Goal: Information Seeking & Learning: Learn about a topic

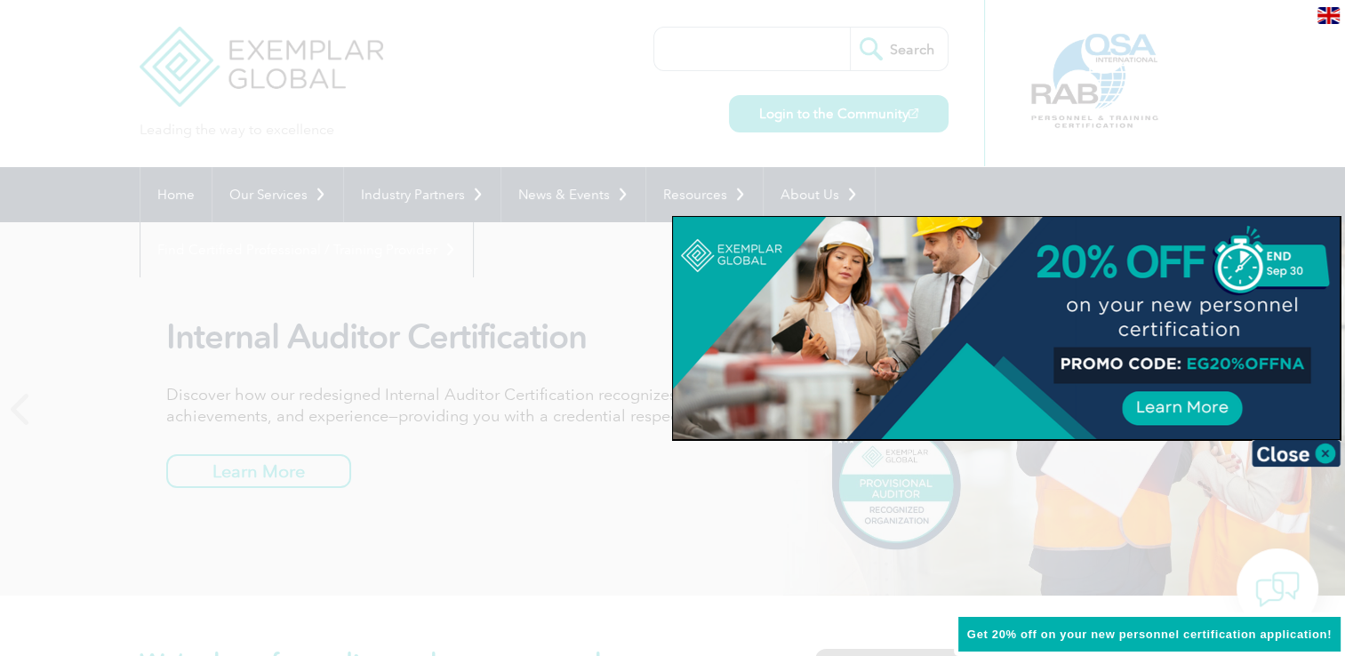
click at [683, 230] on div at bounding box center [1006, 328] width 667 height 222
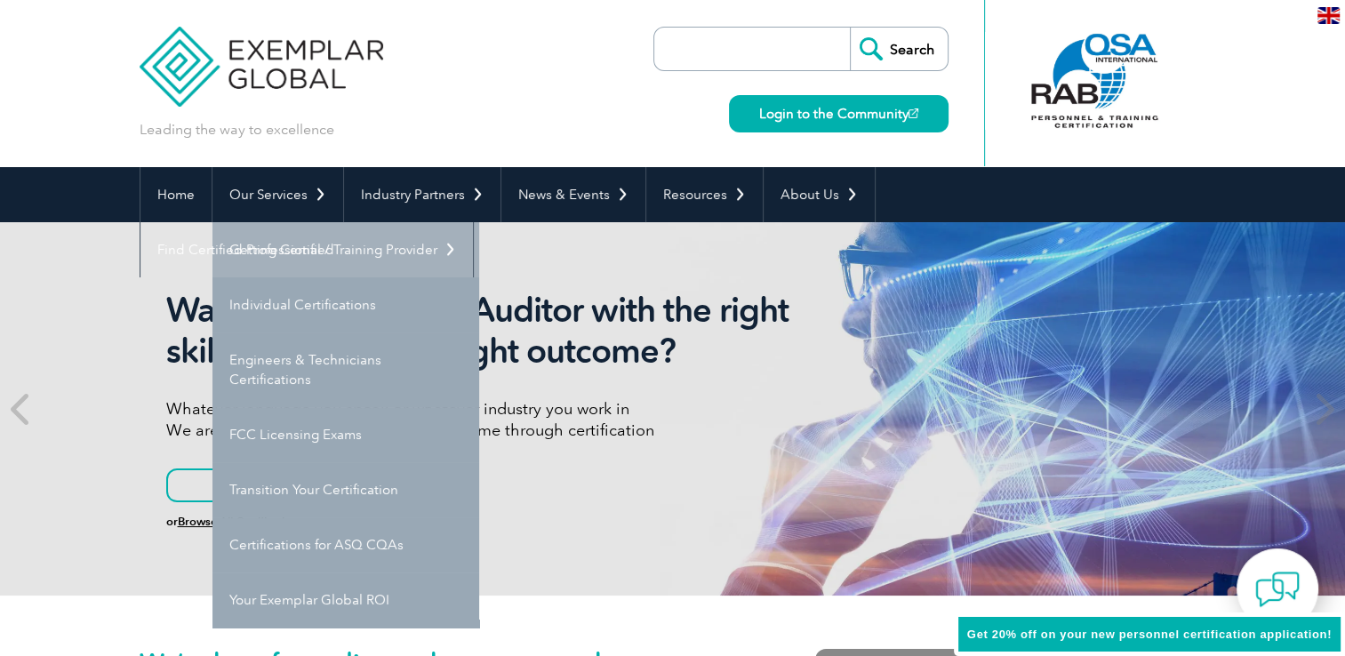
click at [308, 251] on link "Getting Certified" at bounding box center [345, 249] width 267 height 55
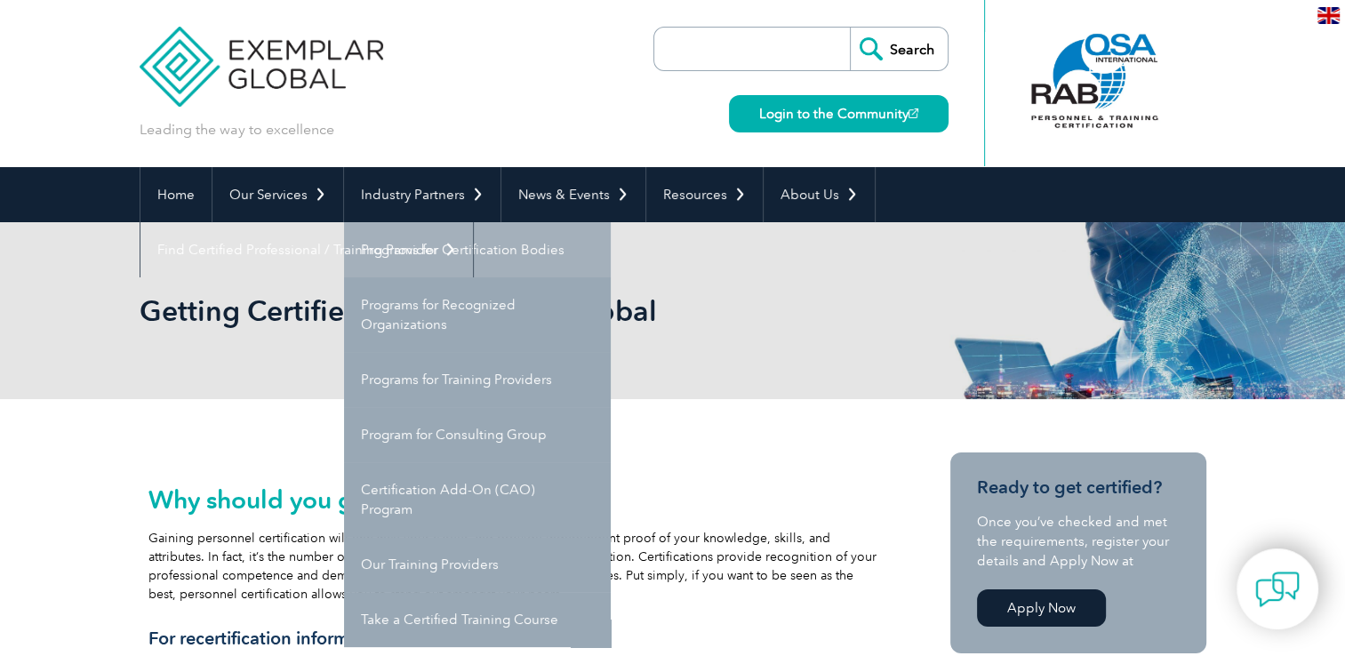
click at [441, 231] on link "Programs for Certification Bodies" at bounding box center [477, 249] width 267 height 55
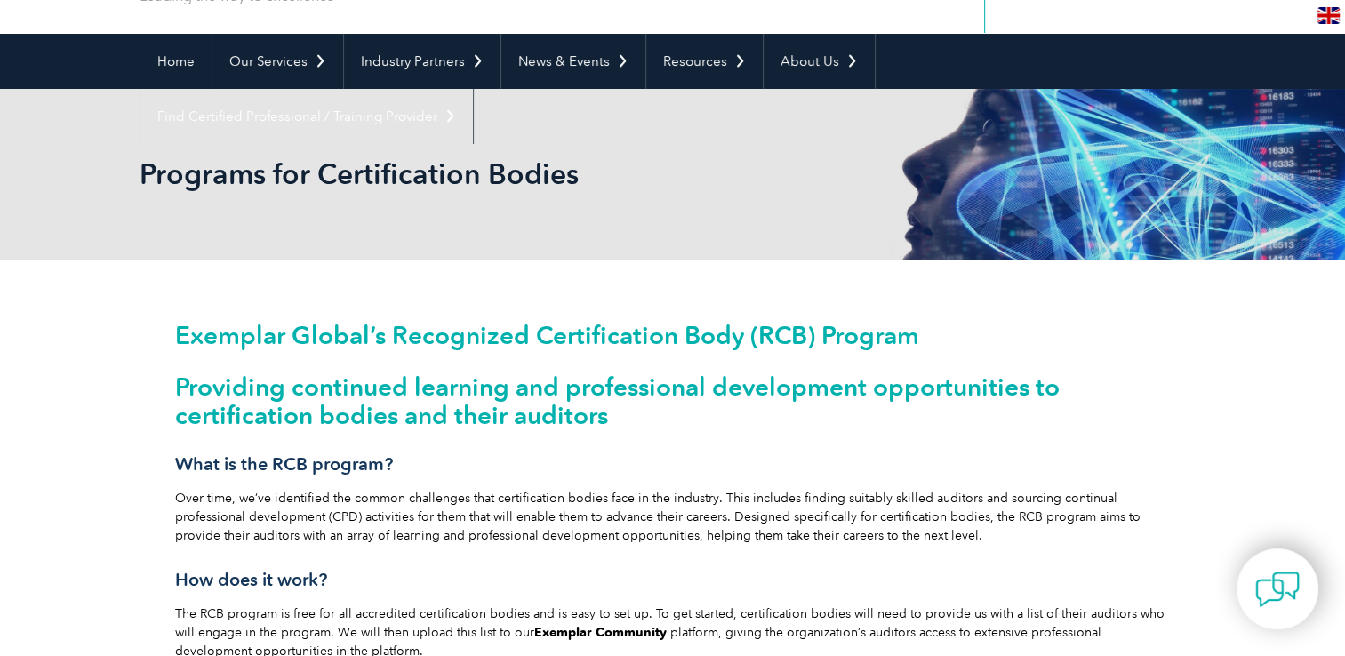
scroll to position [76, 0]
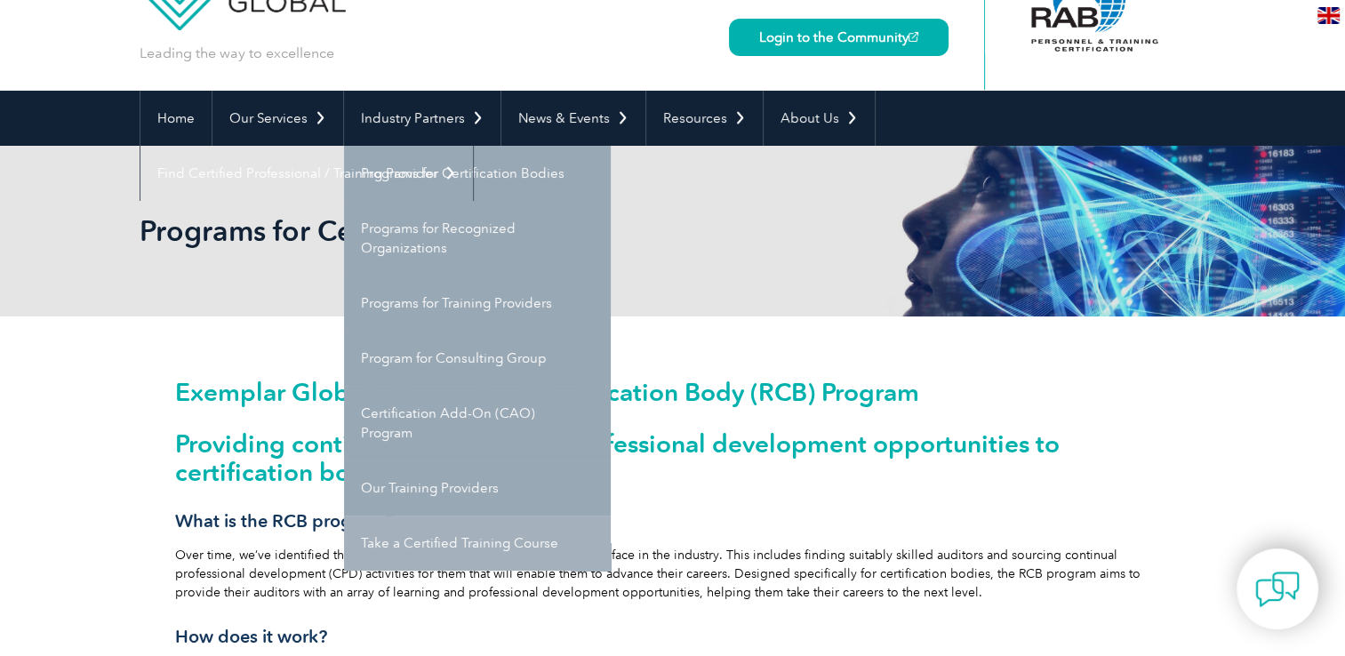
click at [504, 550] on link "Take a Certified Training Course" at bounding box center [477, 542] width 267 height 55
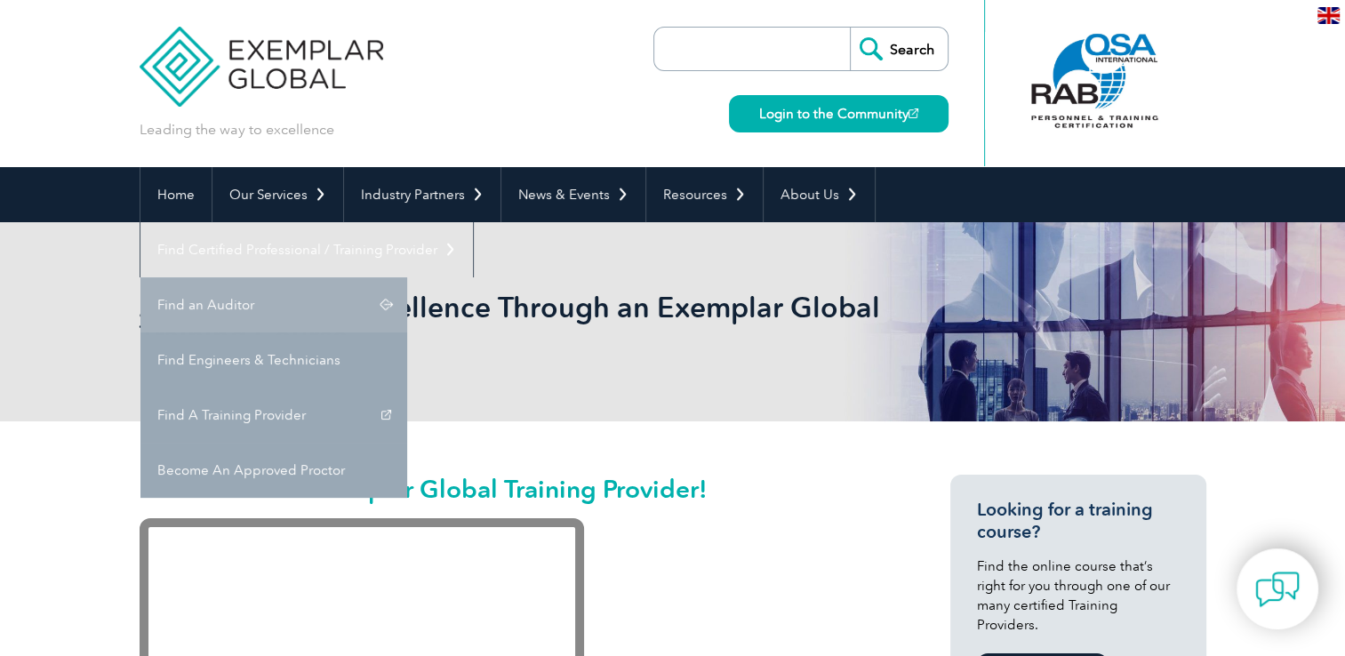
click at [407, 277] on link "Find an Auditor" at bounding box center [273, 304] width 267 height 55
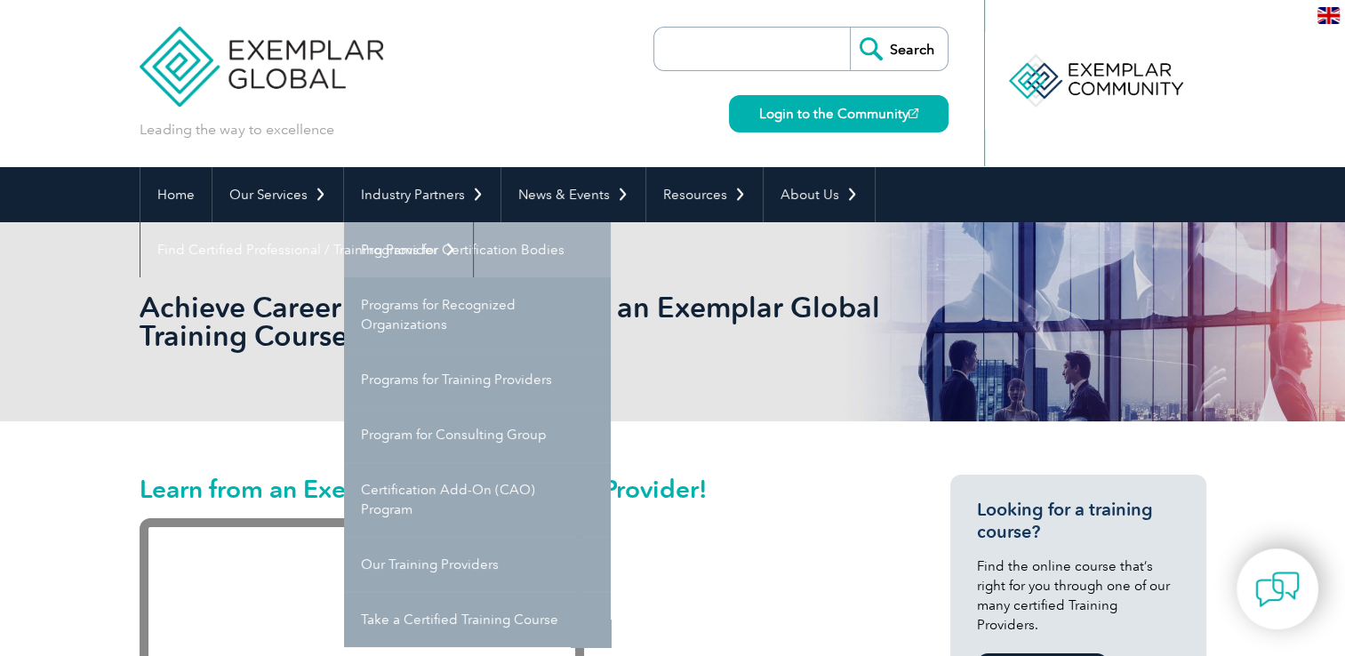
click at [451, 247] on link "Programs for Certification Bodies" at bounding box center [477, 249] width 267 height 55
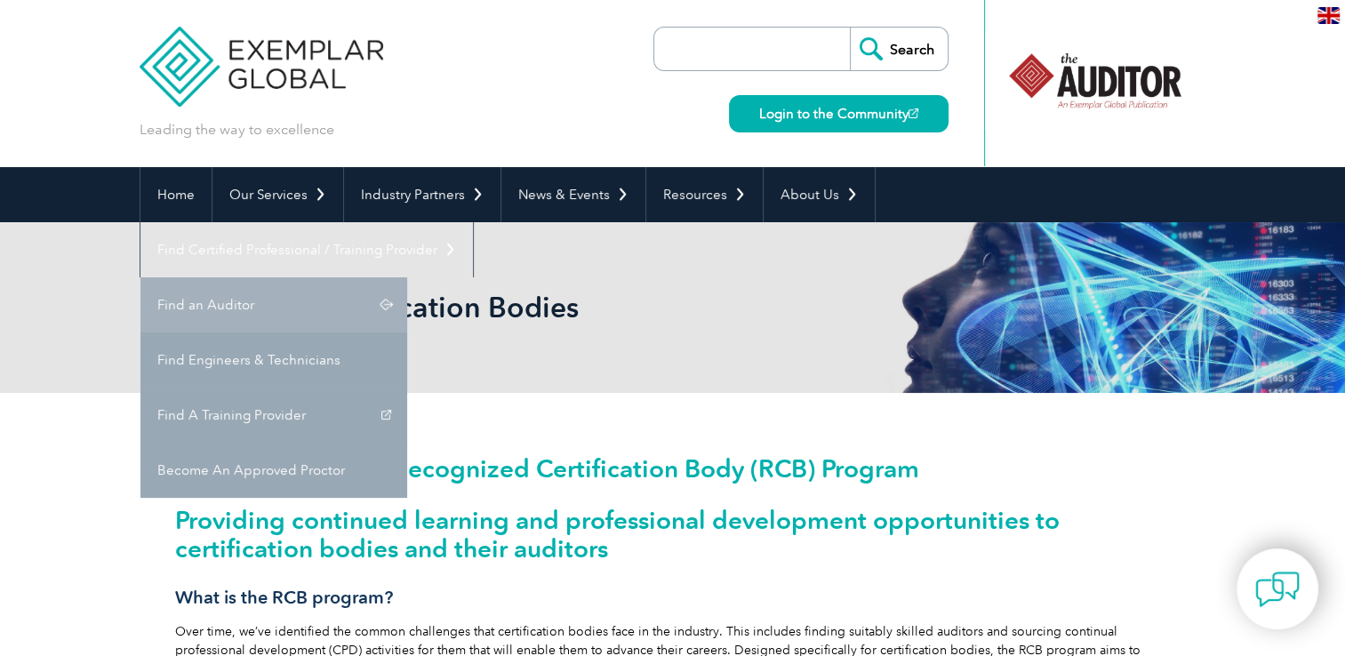
click at [407, 277] on link "Find an Auditor" at bounding box center [273, 304] width 267 height 55
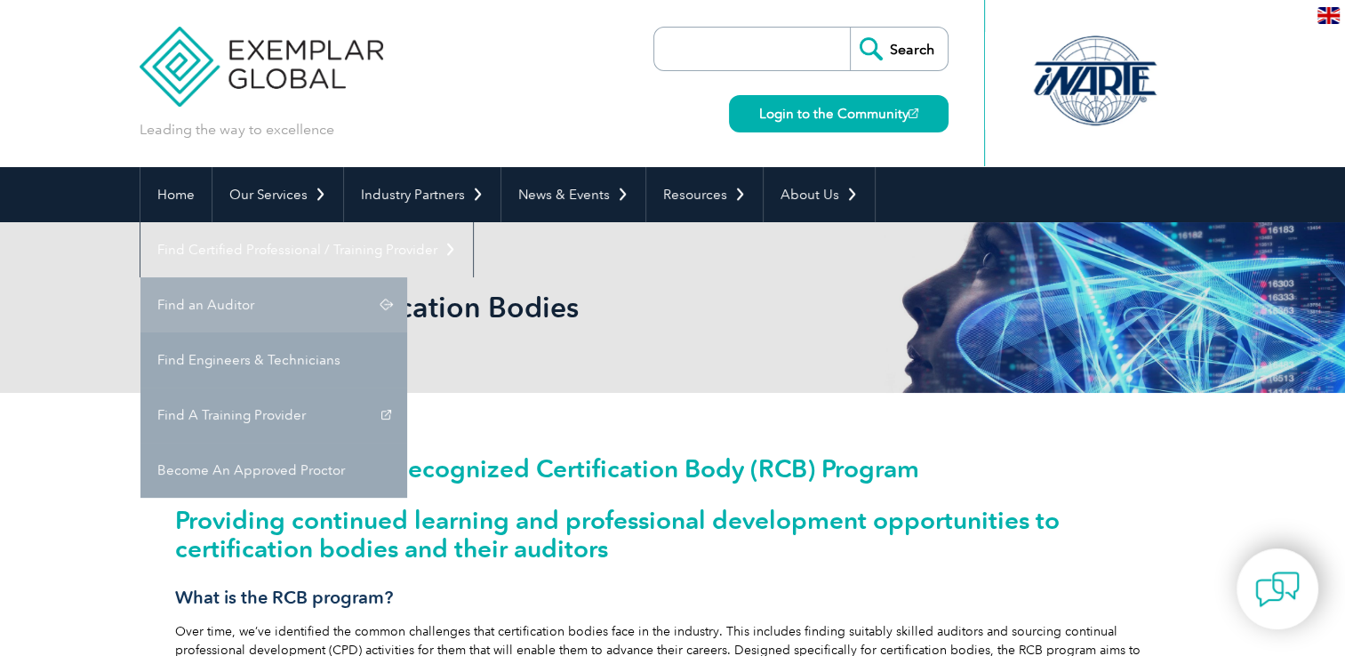
click at [407, 277] on link "Find an Auditor" at bounding box center [273, 304] width 267 height 55
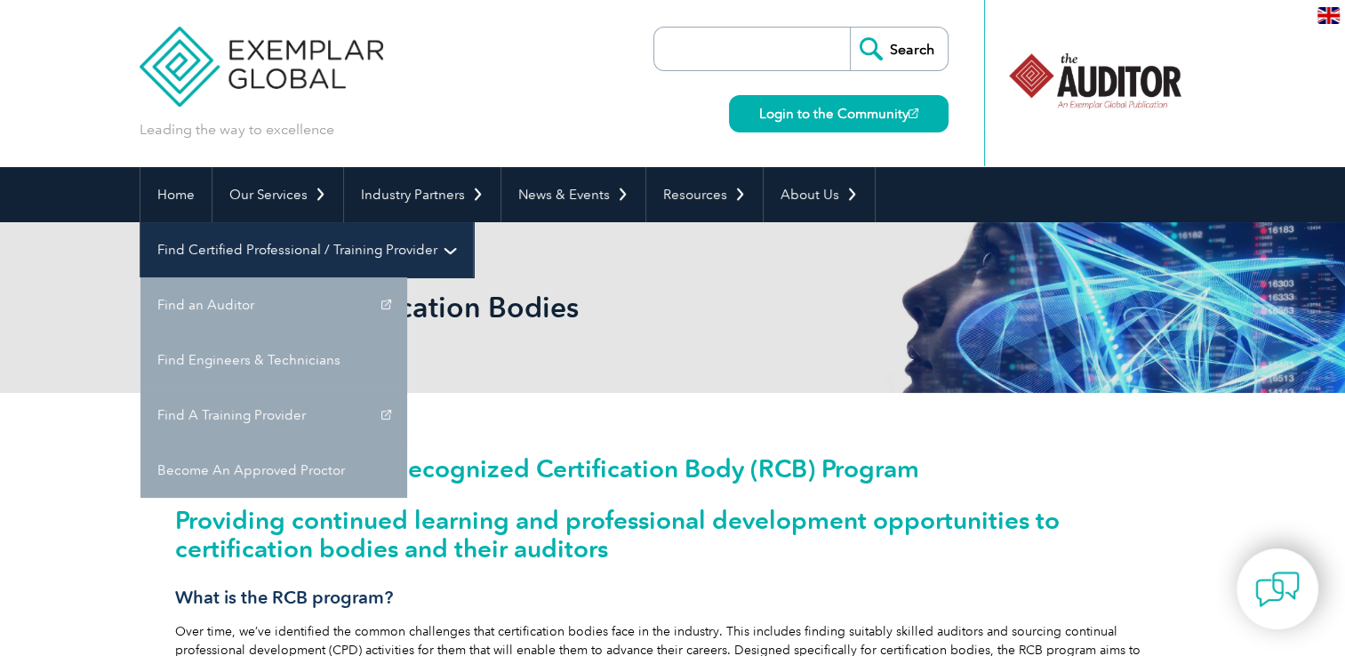
click at [473, 222] on link "Find Certified Professional / Training Provider" at bounding box center [306, 249] width 332 height 55
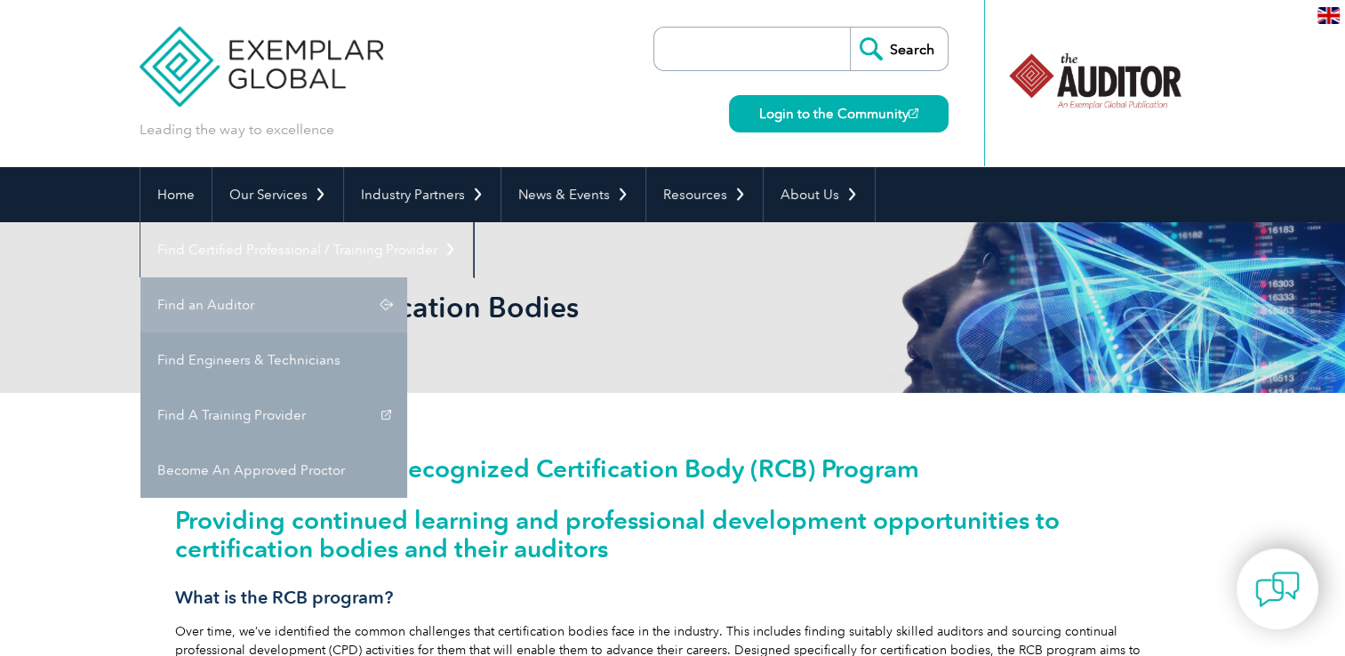
click at [407, 277] on link "Find an Auditor" at bounding box center [273, 304] width 267 height 55
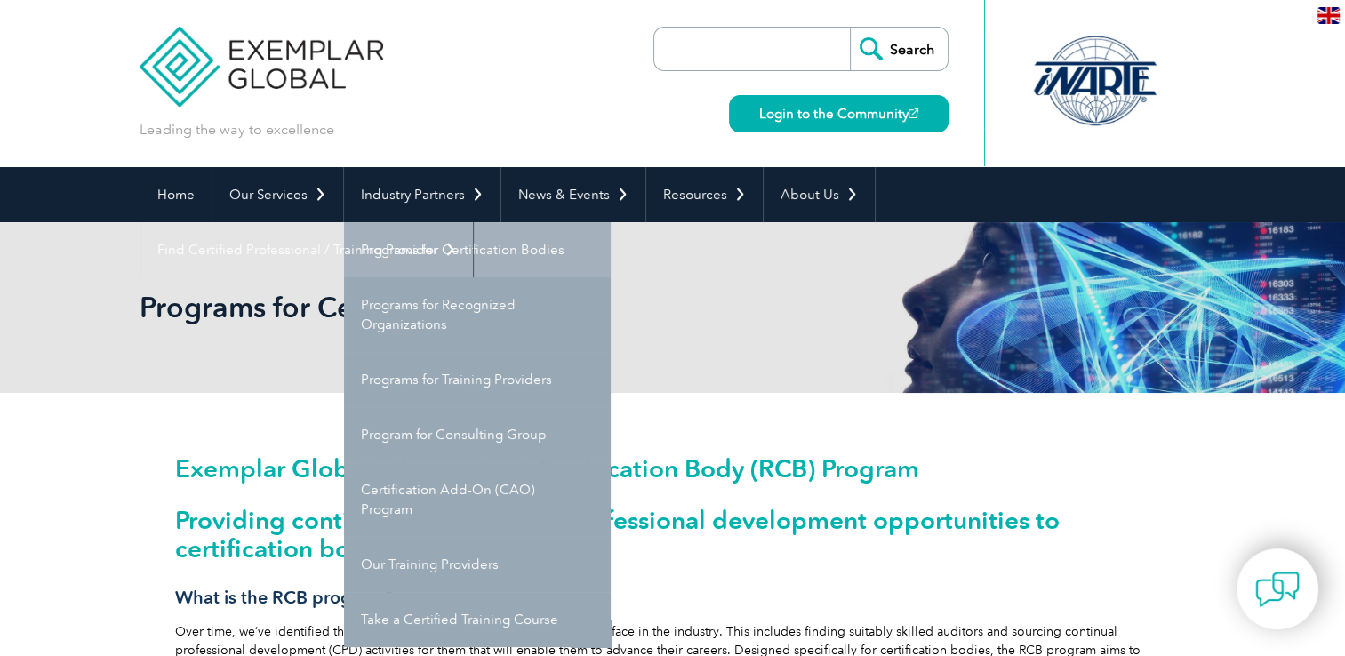
click at [427, 256] on link "Programs for Certification Bodies" at bounding box center [477, 249] width 267 height 55
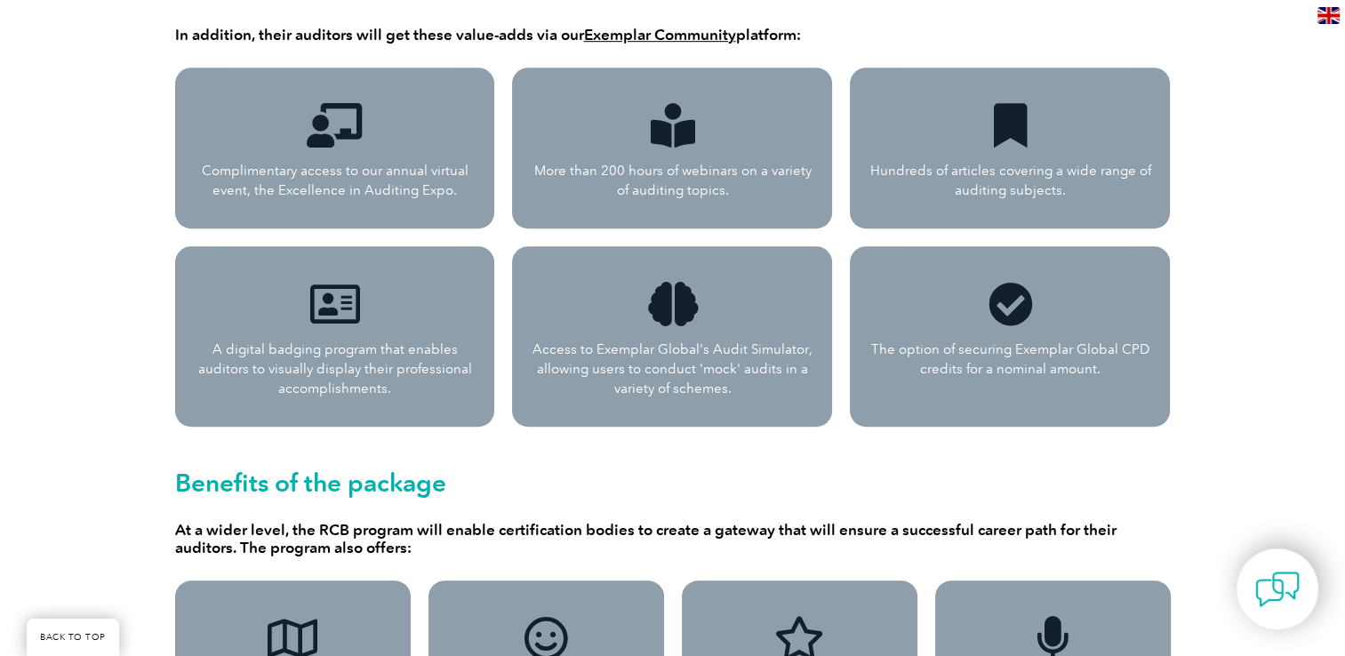
scroll to position [1720, 0]
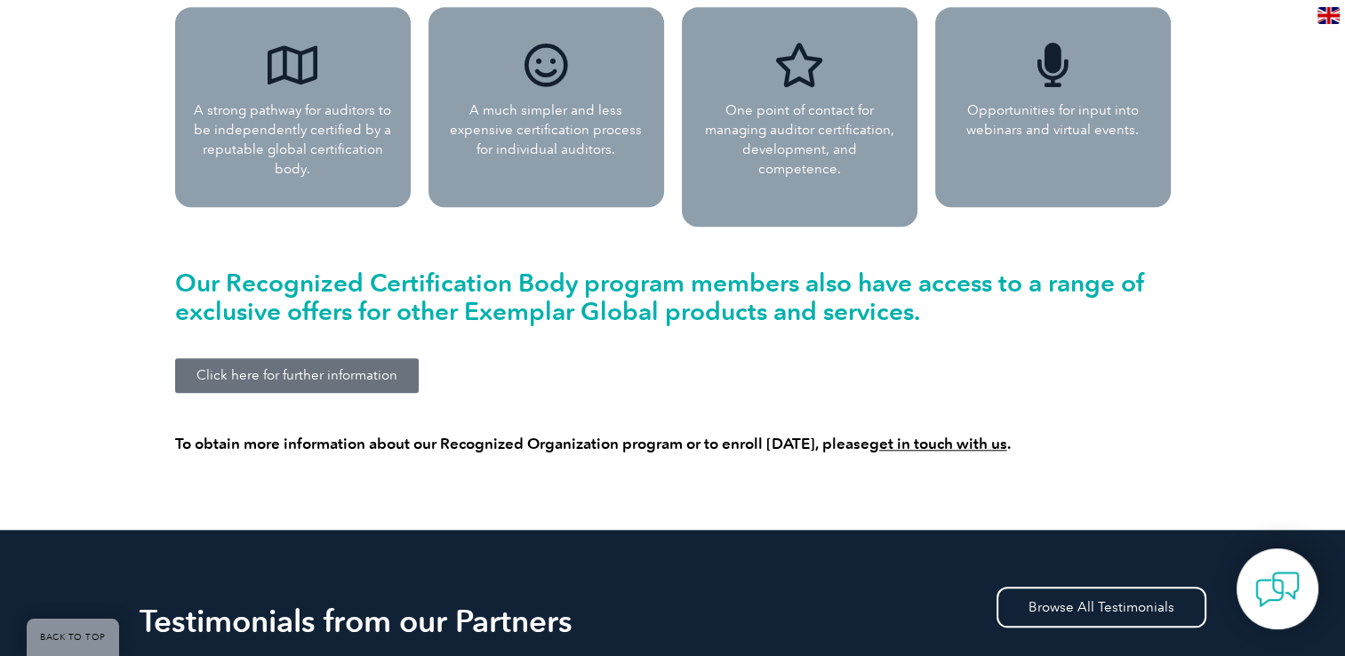
drag, startPoint x: 1355, startPoint y: 354, endPoint x: 310, endPoint y: 355, distance: 1045.1
click at [310, 369] on span "Click here for further information" at bounding box center [296, 375] width 201 height 13
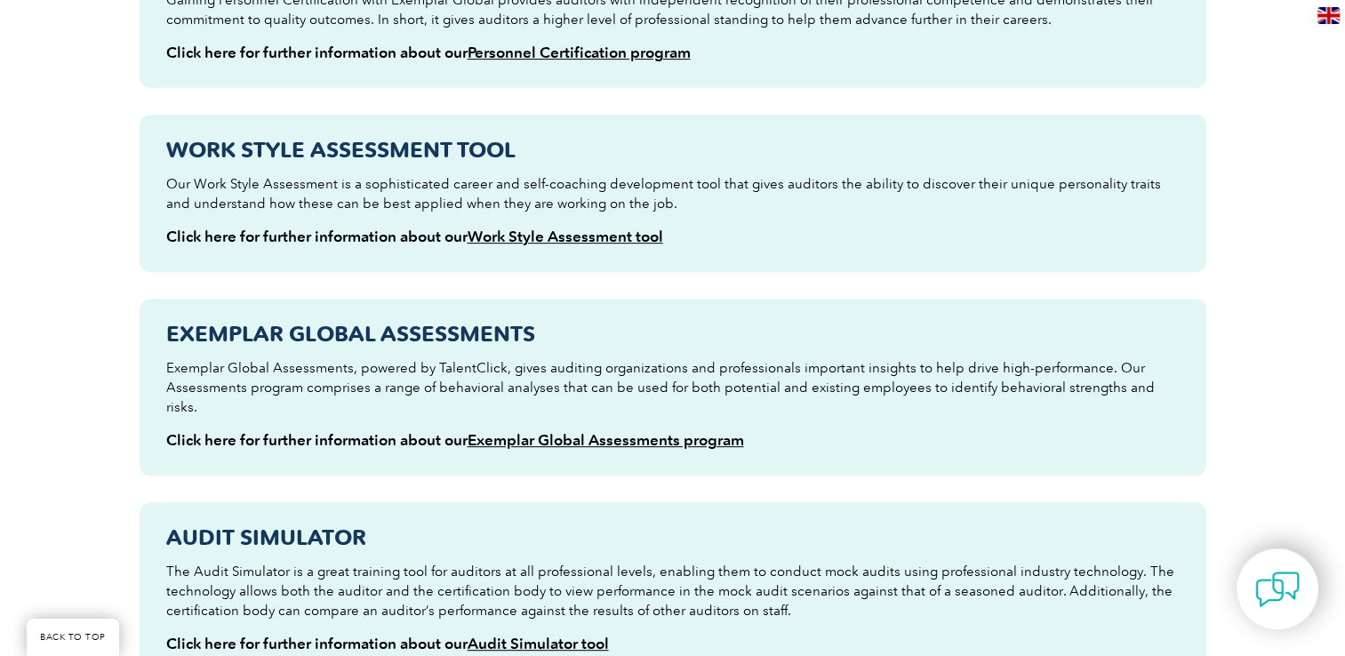
scroll to position [590, 0]
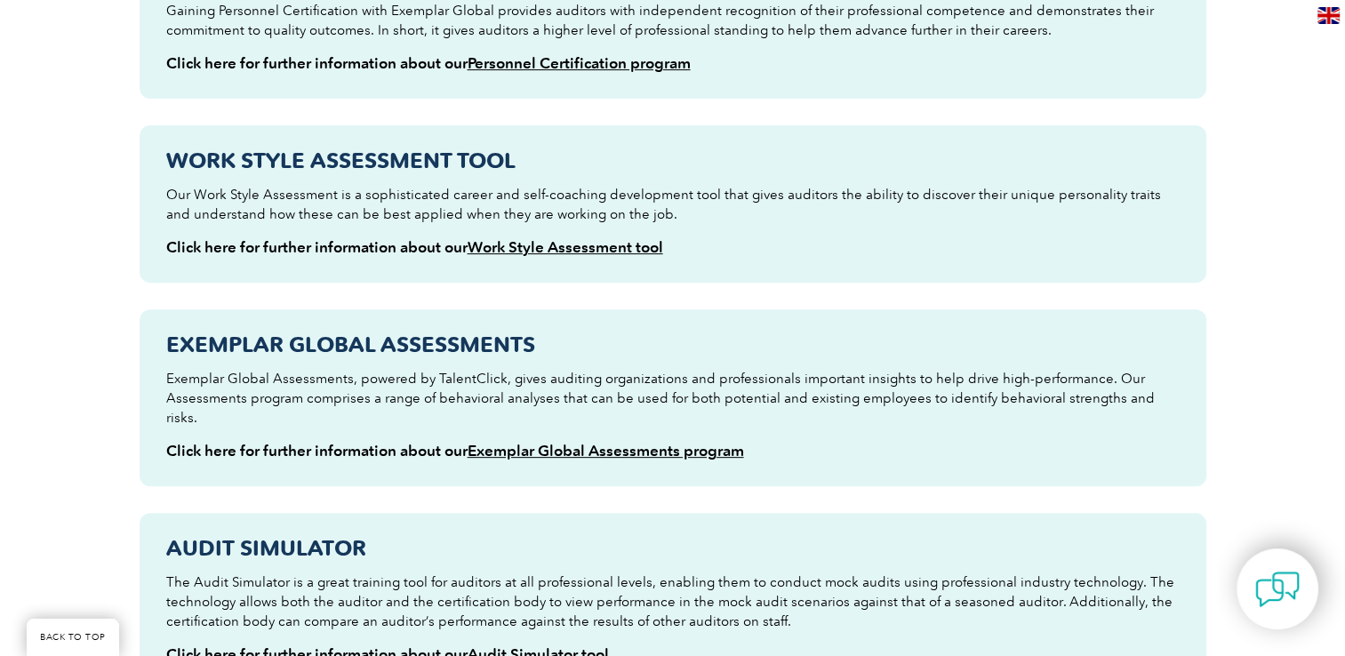
click at [656, 442] on link "Exemplar Global Assessments program" at bounding box center [605, 451] width 276 height 18
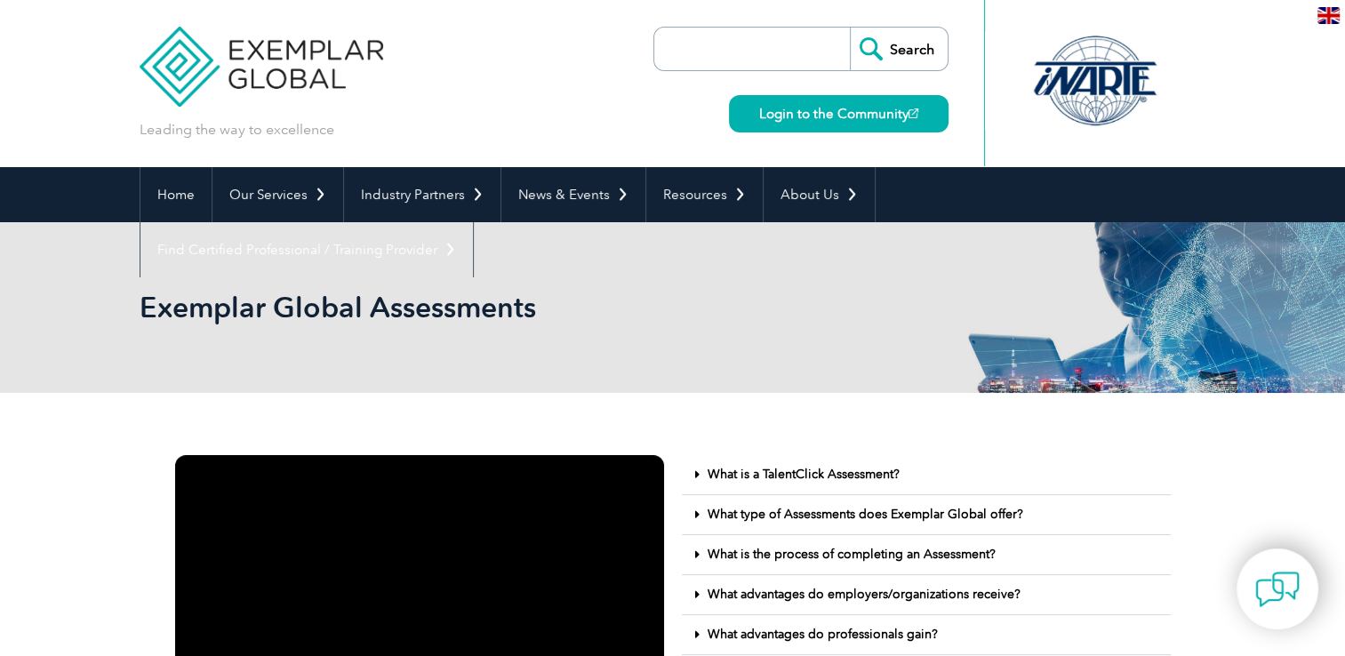
click at [768, 476] on link "What is a TalentClick Assessment?" at bounding box center [803, 474] width 192 height 15
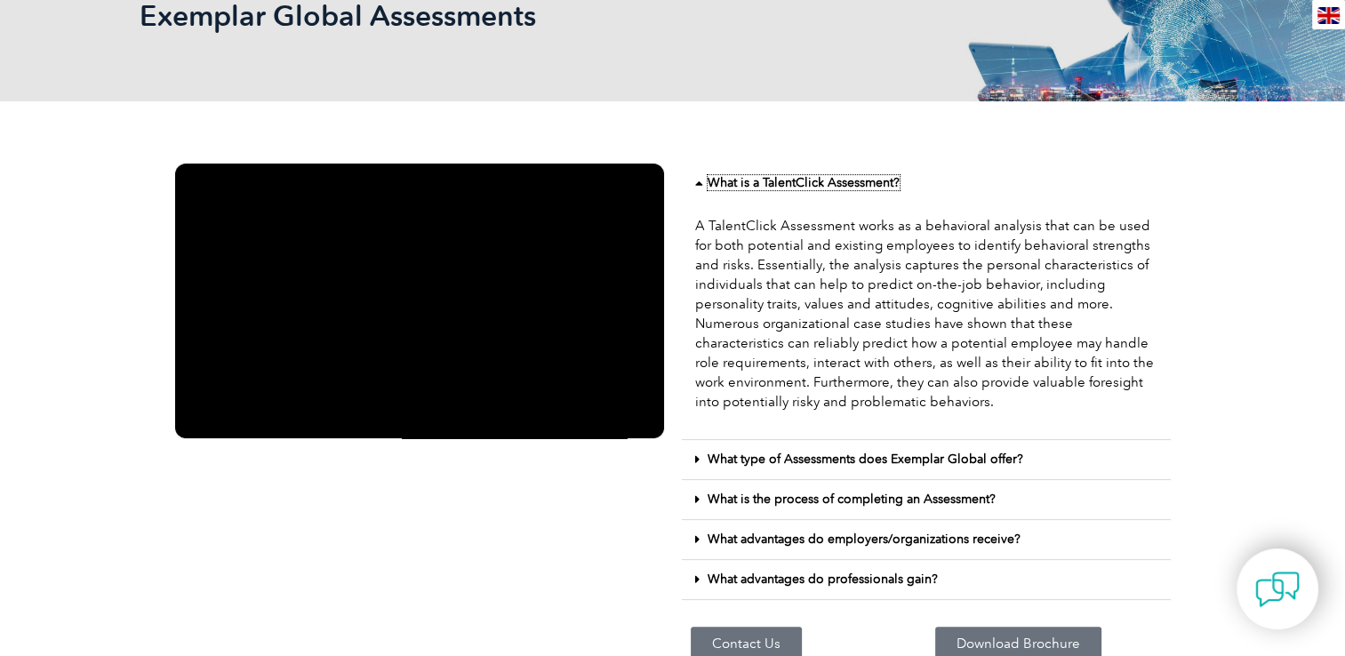
scroll to position [331, 0]
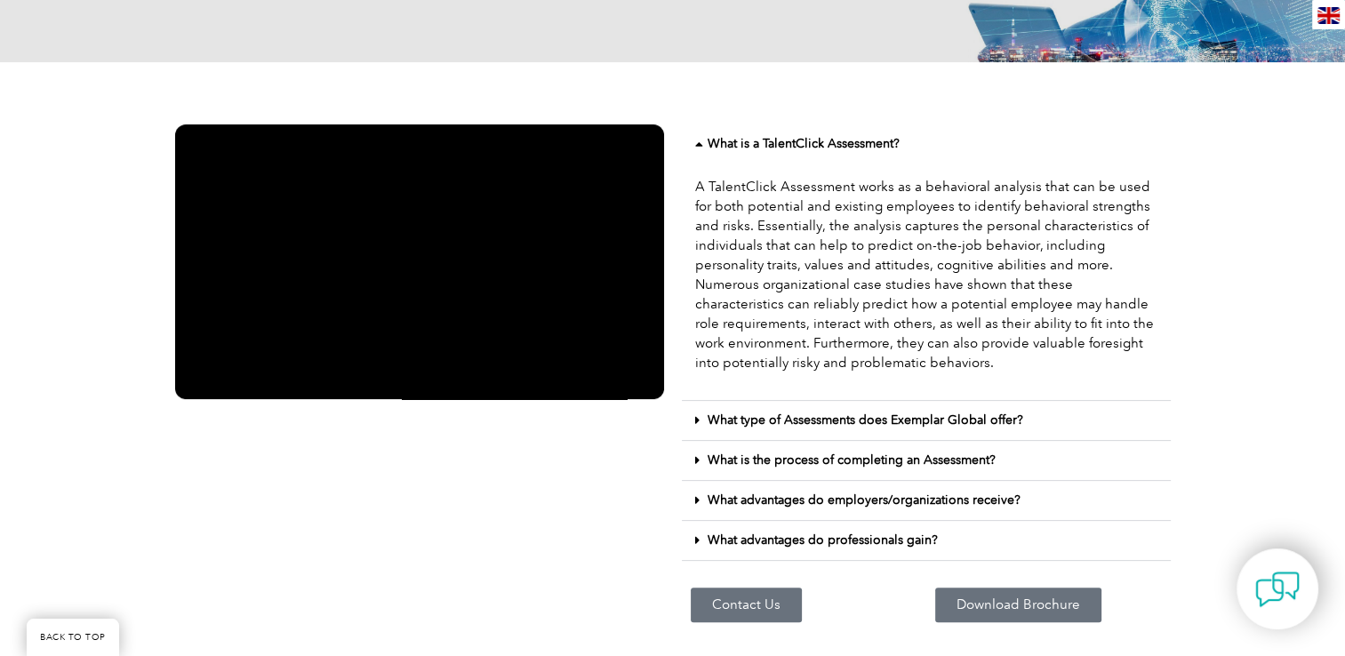
click at [775, 424] on link "What type of Assessments does Exemplar Global offer?" at bounding box center [864, 419] width 315 height 15
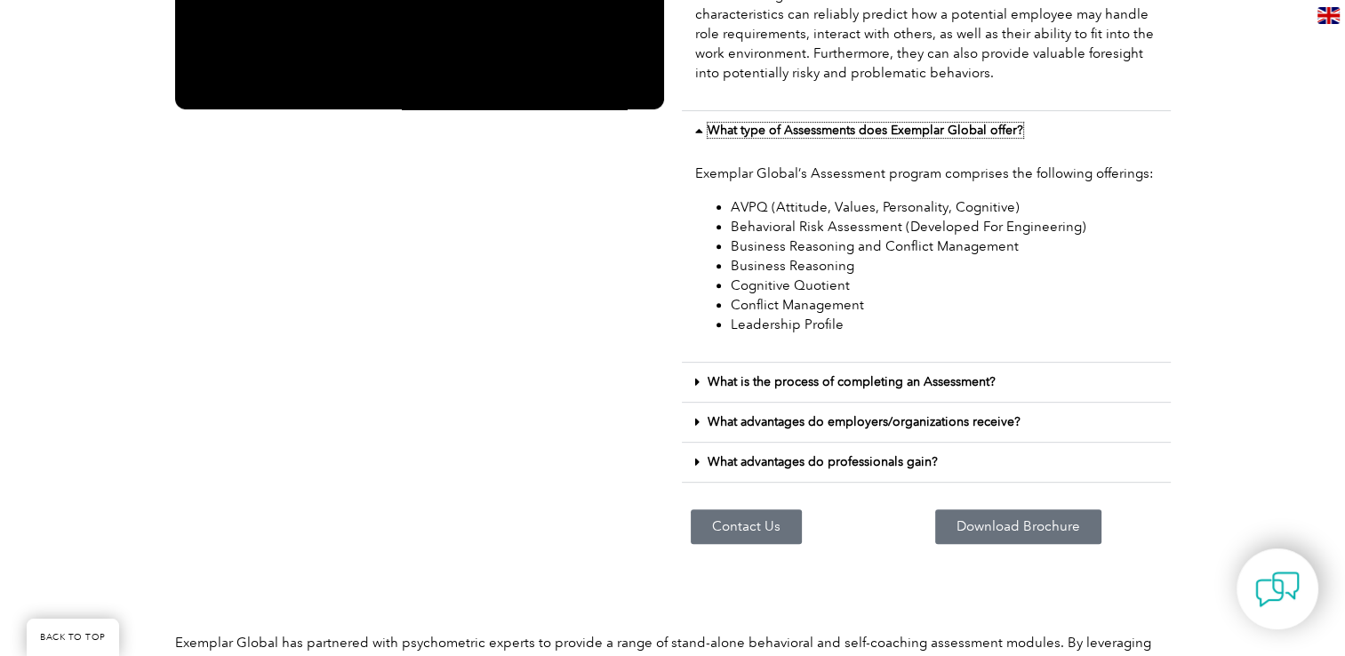
scroll to position [641, 0]
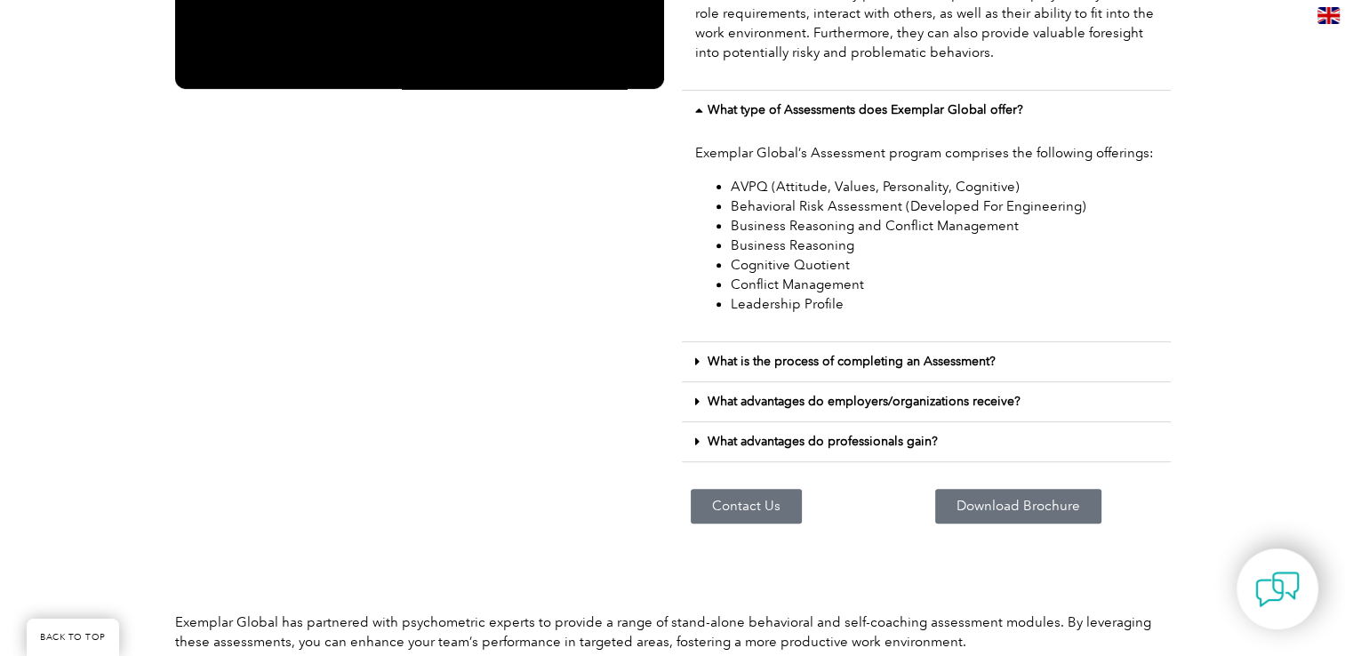
click at [966, 502] on span "Download Brochure" at bounding box center [1018, 505] width 124 height 13
